Goal: Unclear

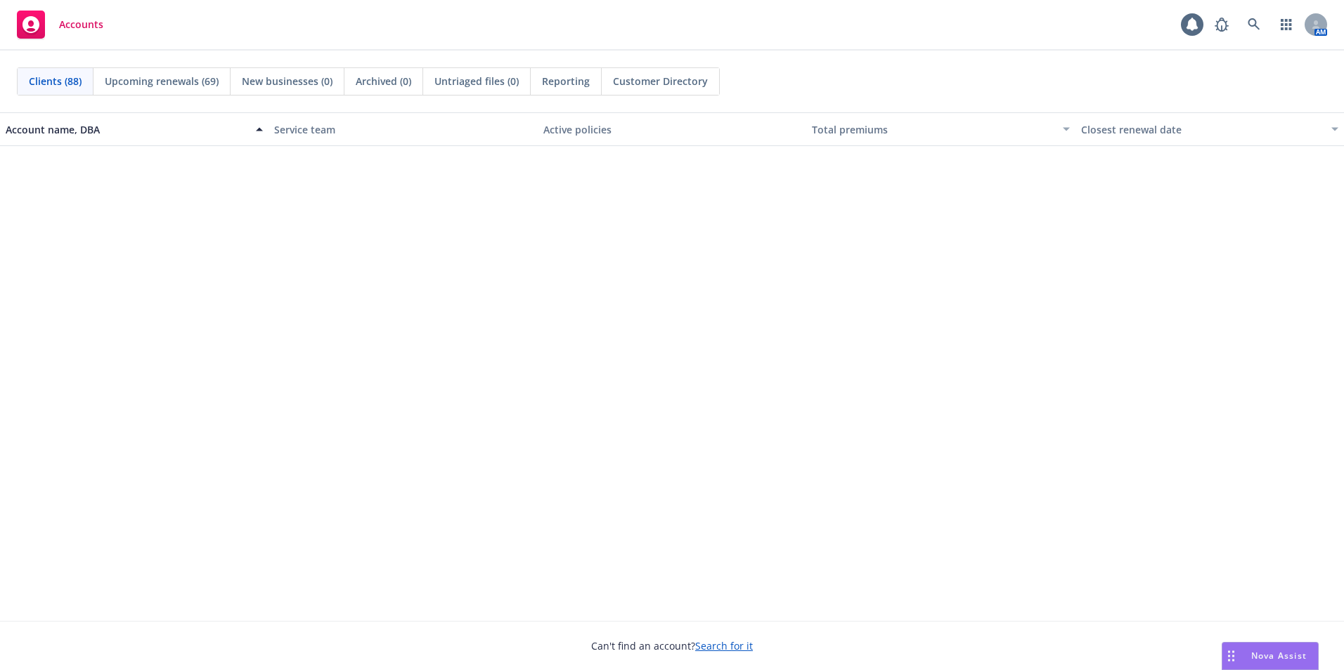
scroll to position [4076, 0]
